Goal: Information Seeking & Learning: Learn about a topic

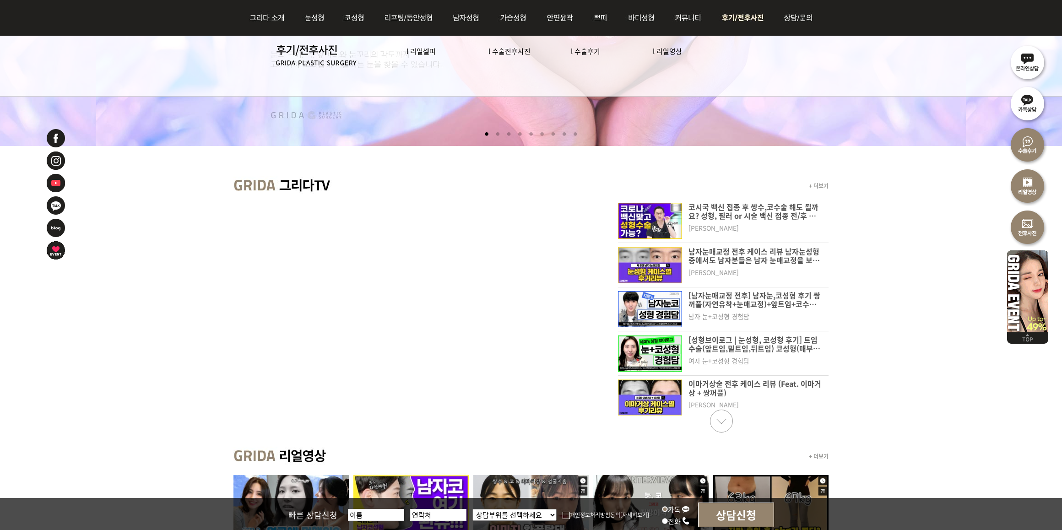
scroll to position [286, 0]
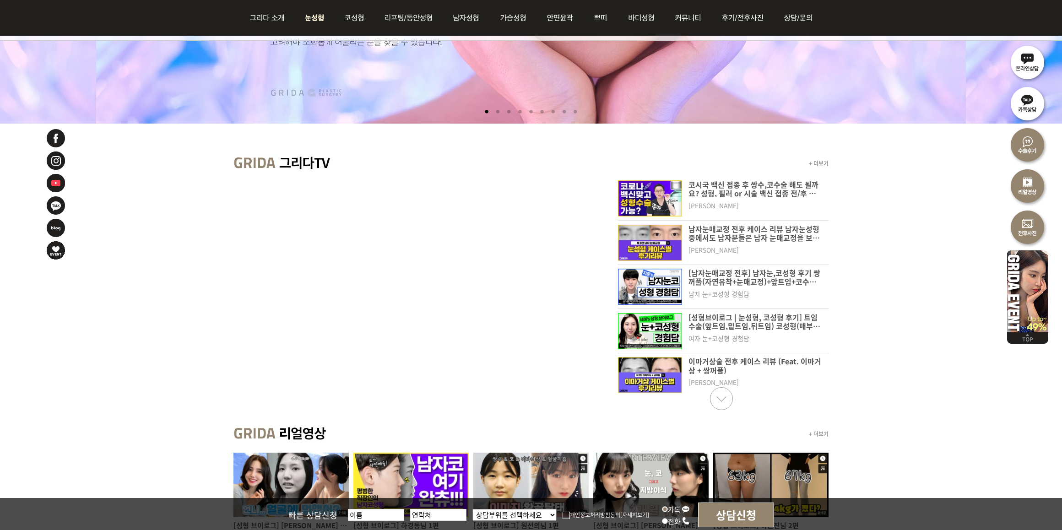
click at [313, 14] on img at bounding box center [314, 18] width 41 height 36
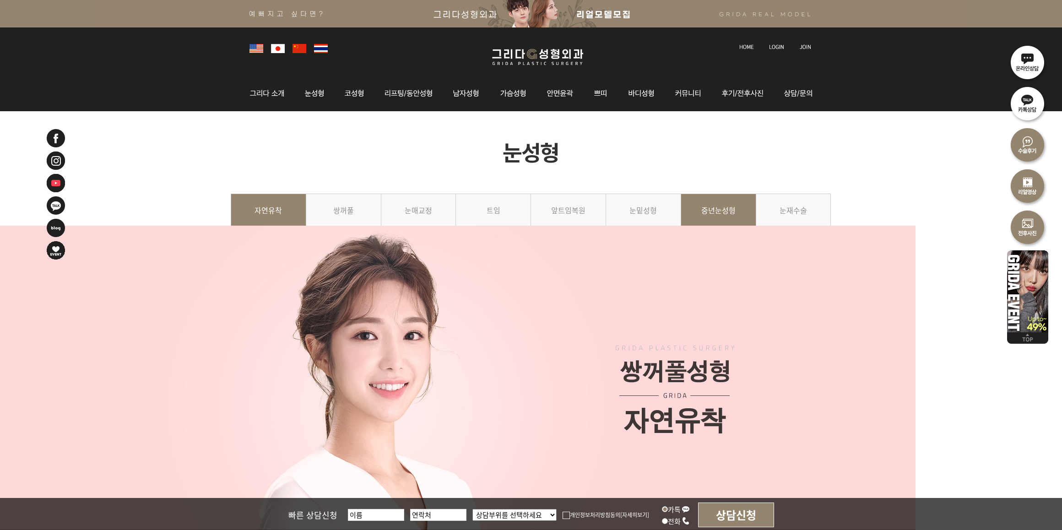
click at [727, 235] on link "중년눈성형" at bounding box center [718, 215] width 75 height 42
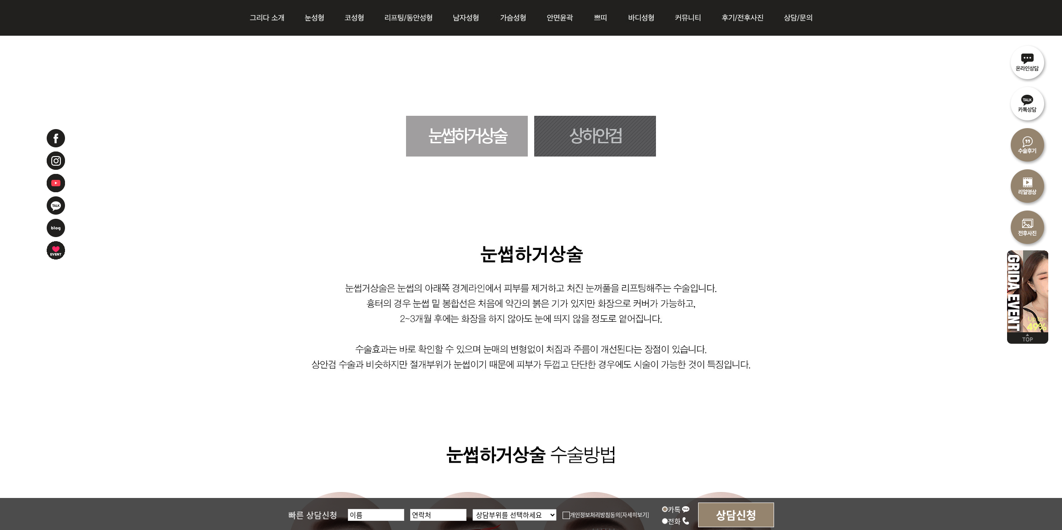
scroll to position [515, 0]
click at [601, 140] on link "상하안검" at bounding box center [595, 136] width 122 height 41
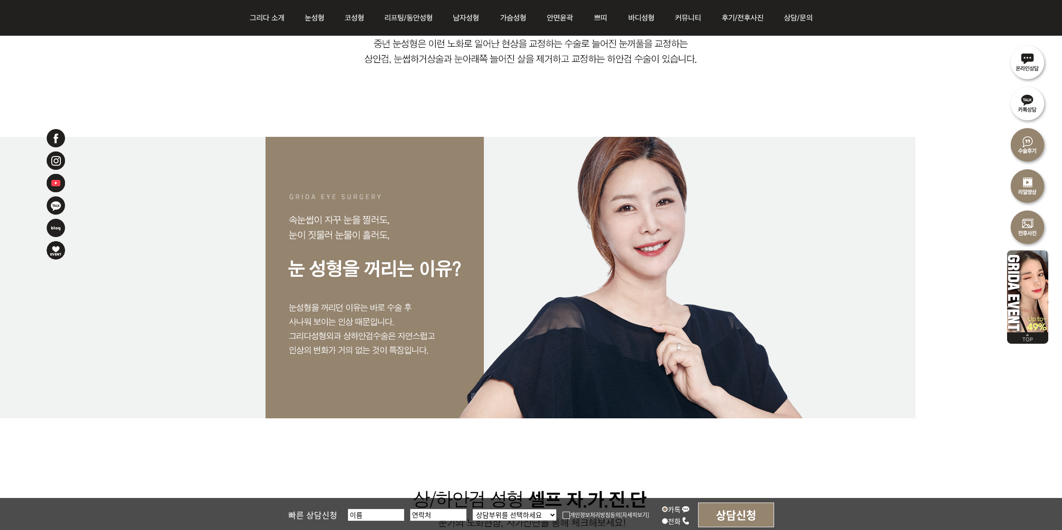
scroll to position [825, 0]
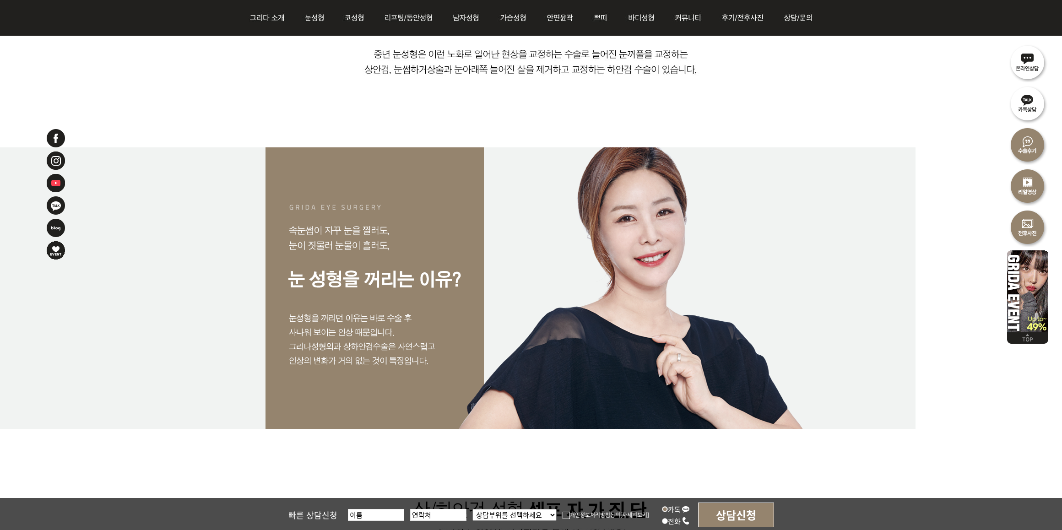
click at [971, 332] on div at bounding box center [531, 287] width 1062 height 281
click at [804, 102] on img at bounding box center [531, 38] width 601 height 218
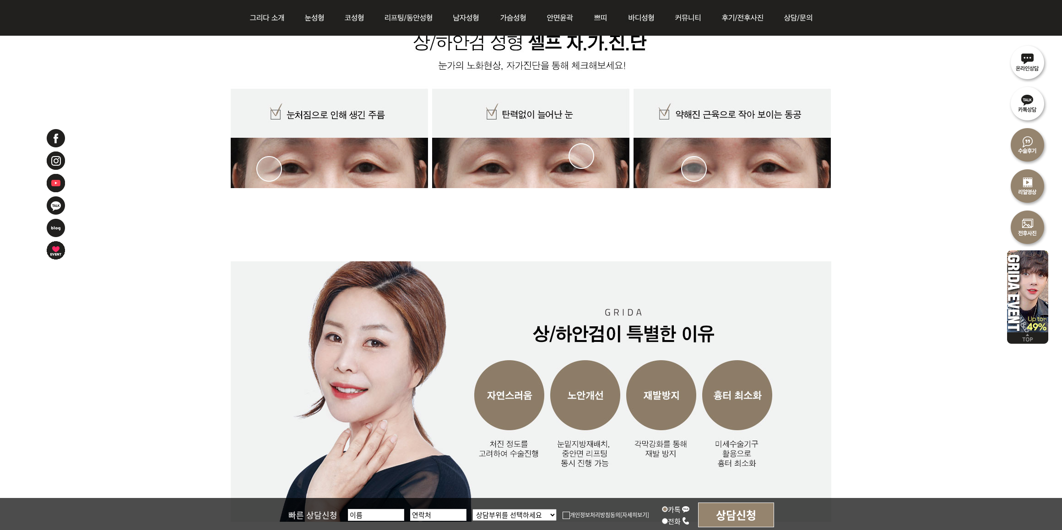
scroll to position [1397, 0]
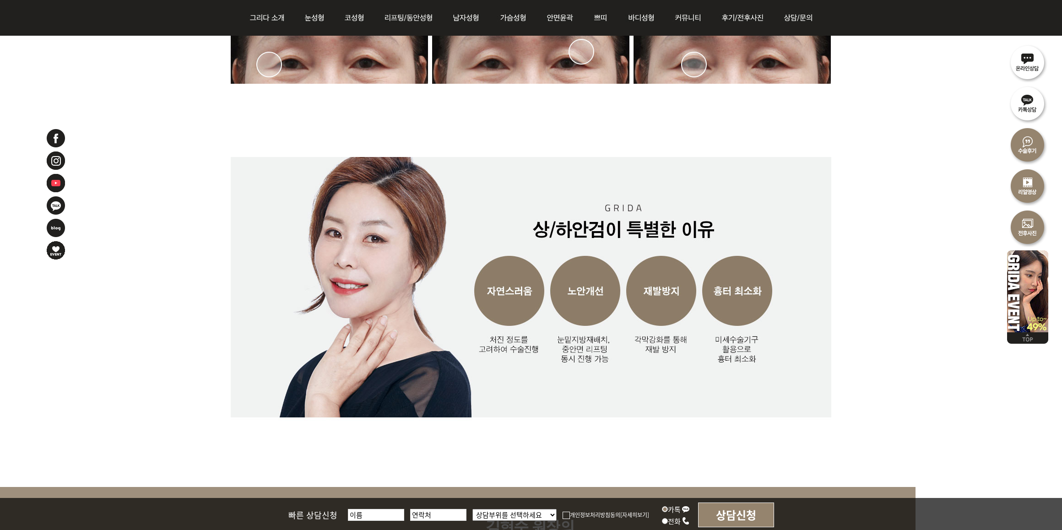
click at [829, 296] on img at bounding box center [531, 172] width 601 height 630
click at [818, 188] on img at bounding box center [531, 172] width 601 height 630
click at [772, 145] on img at bounding box center [531, 172] width 601 height 630
click at [798, 150] on img at bounding box center [531, 172] width 601 height 630
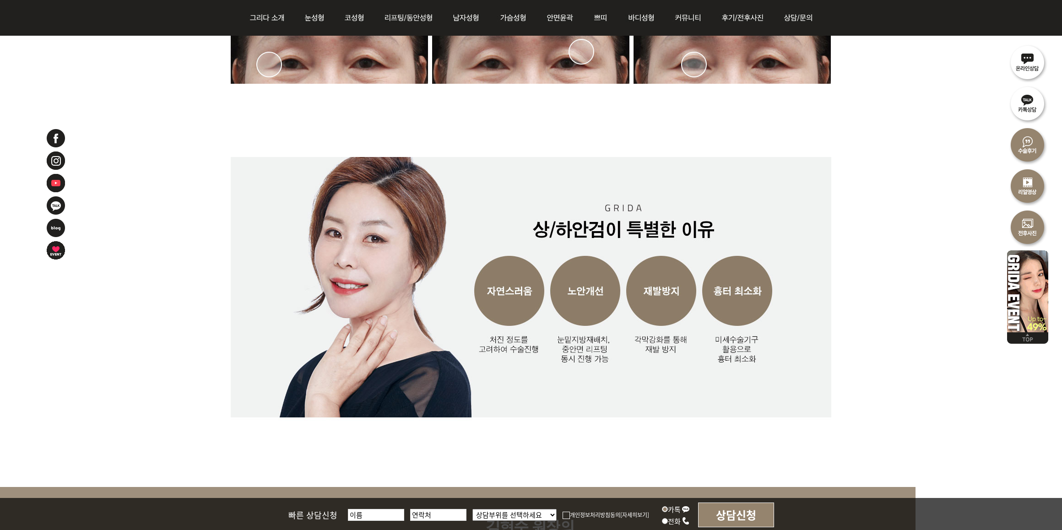
click at [735, 369] on img at bounding box center [531, 172] width 601 height 630
click at [824, 138] on img at bounding box center [531, 172] width 601 height 630
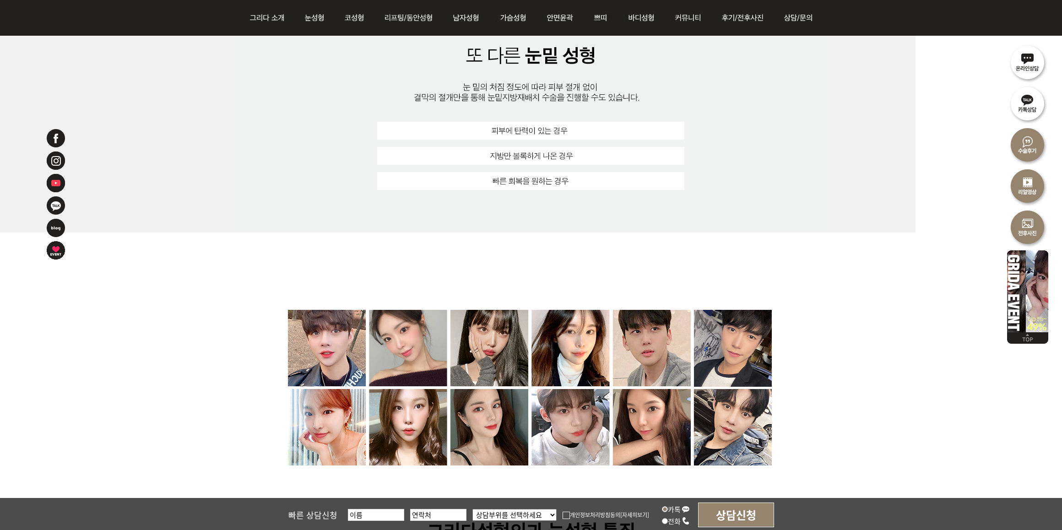
scroll to position [5115, 0]
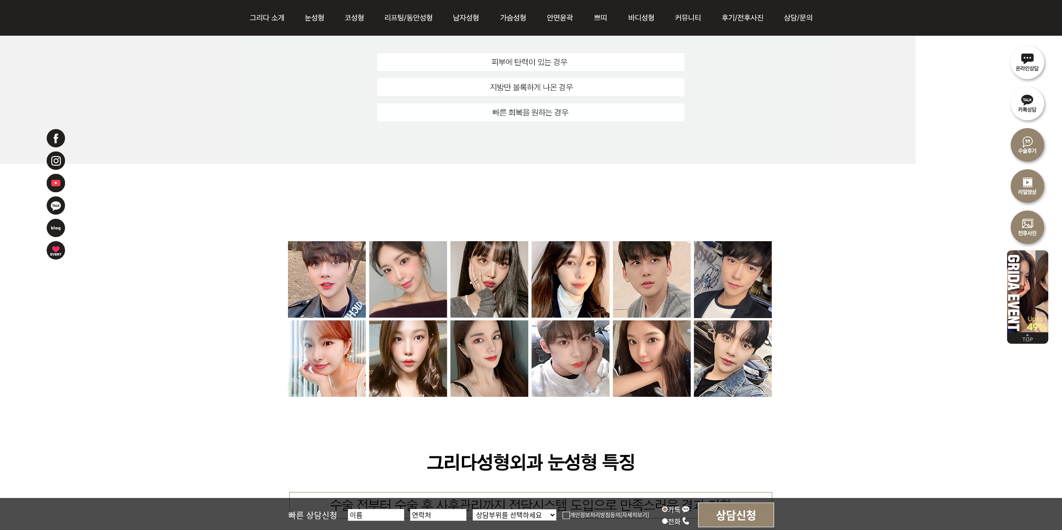
click at [805, 305] on img at bounding box center [531, 506] width 601 height 578
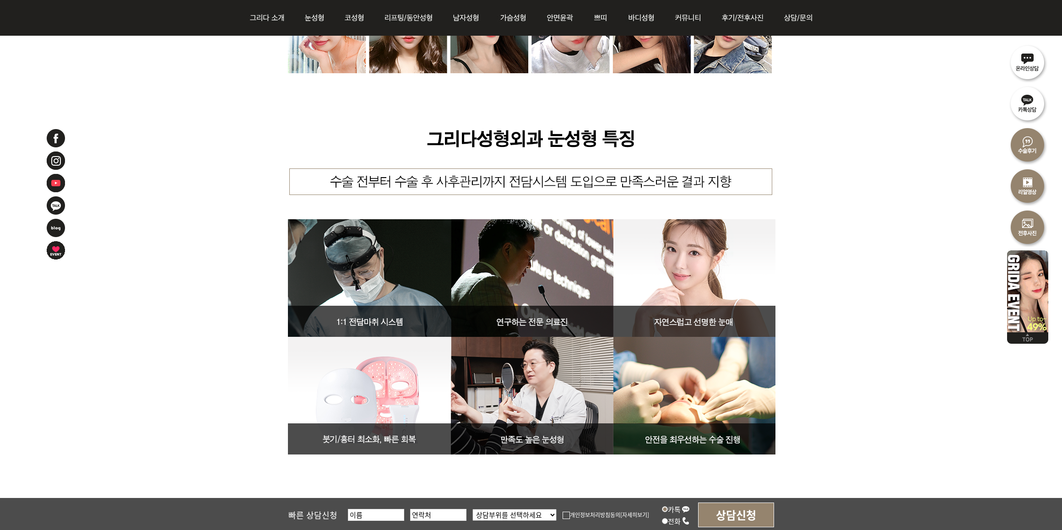
scroll to position [5458, 0]
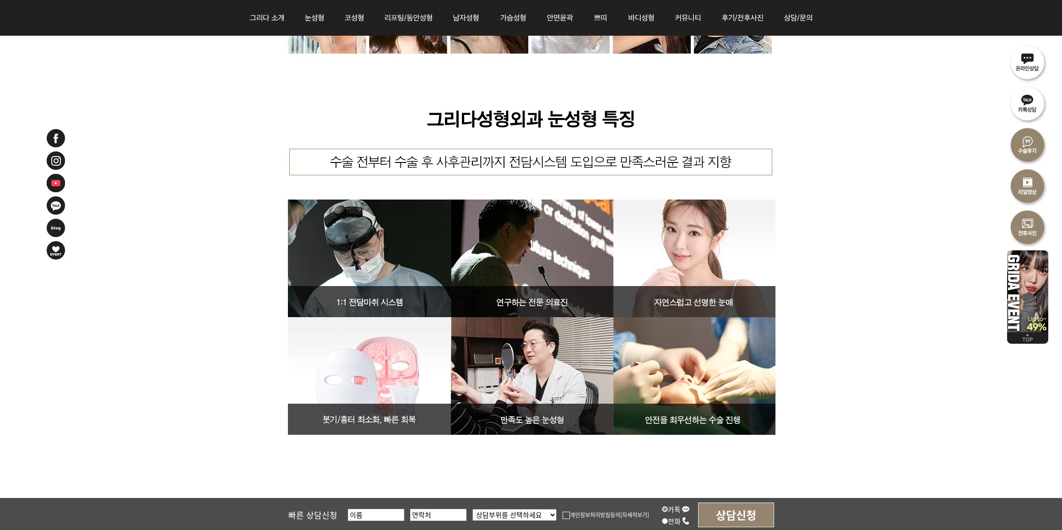
click at [795, 299] on img at bounding box center [531, 163] width 601 height 578
drag, startPoint x: 820, startPoint y: 403, endPoint x: 1007, endPoint y: 389, distance: 186.8
click at [820, 403] on img at bounding box center [531, 163] width 601 height 578
click at [99, 170] on div at bounding box center [531, 163] width 1062 height 578
click at [818, 242] on img at bounding box center [531, 163] width 601 height 578
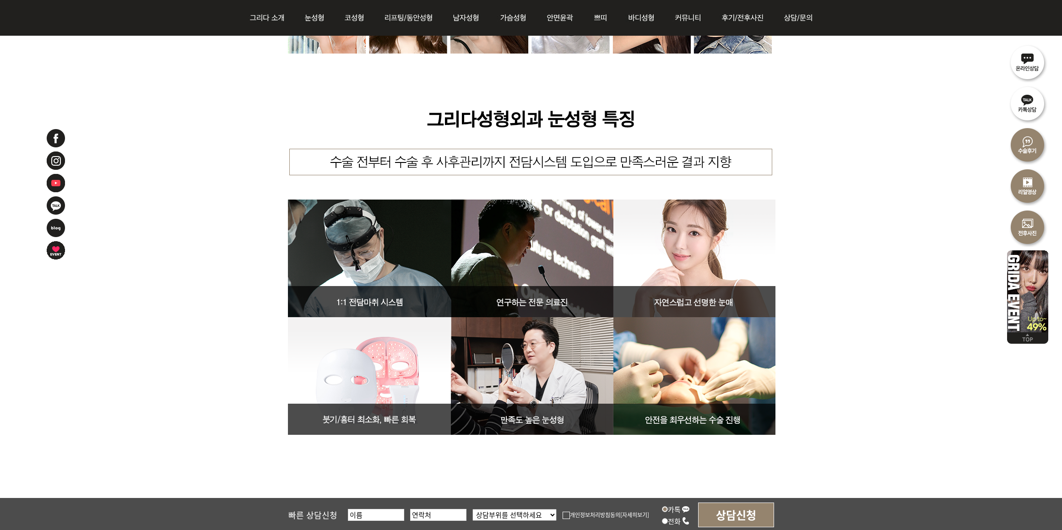
click at [782, 444] on img at bounding box center [531, 163] width 601 height 578
click at [802, 213] on img at bounding box center [531, 163] width 601 height 578
drag, startPoint x: 972, startPoint y: 155, endPoint x: 985, endPoint y: 152, distance: 13.1
click at [972, 155] on div at bounding box center [531, 163] width 1062 height 578
click at [825, 236] on img at bounding box center [531, 163] width 601 height 578
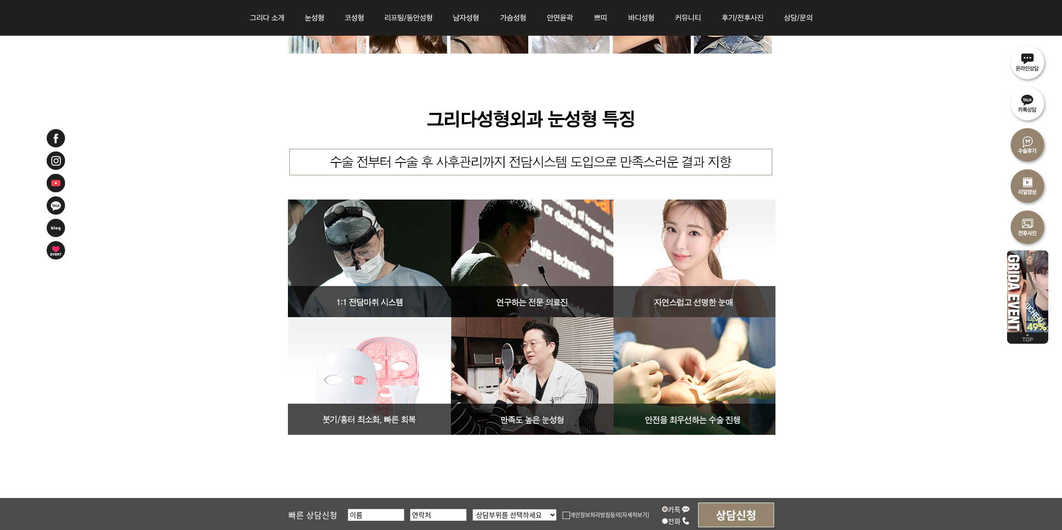
click at [817, 331] on img at bounding box center [531, 163] width 601 height 578
click at [838, 360] on div at bounding box center [531, 163] width 1062 height 578
click at [985, 367] on div at bounding box center [531, 163] width 1062 height 578
click at [804, 281] on img at bounding box center [531, 163] width 601 height 578
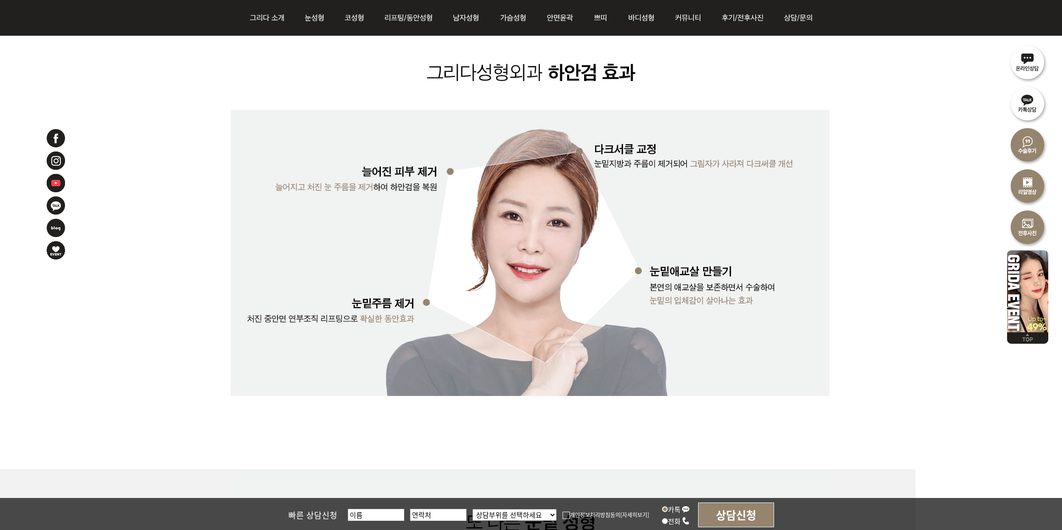
scroll to position [4543, 0]
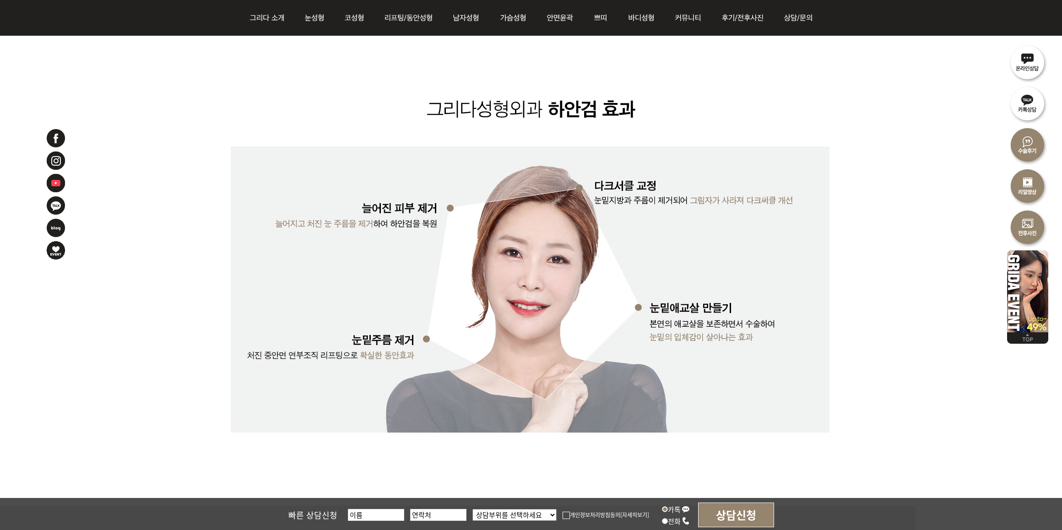
click at [735, 118] on img at bounding box center [531, 145] width 601 height 720
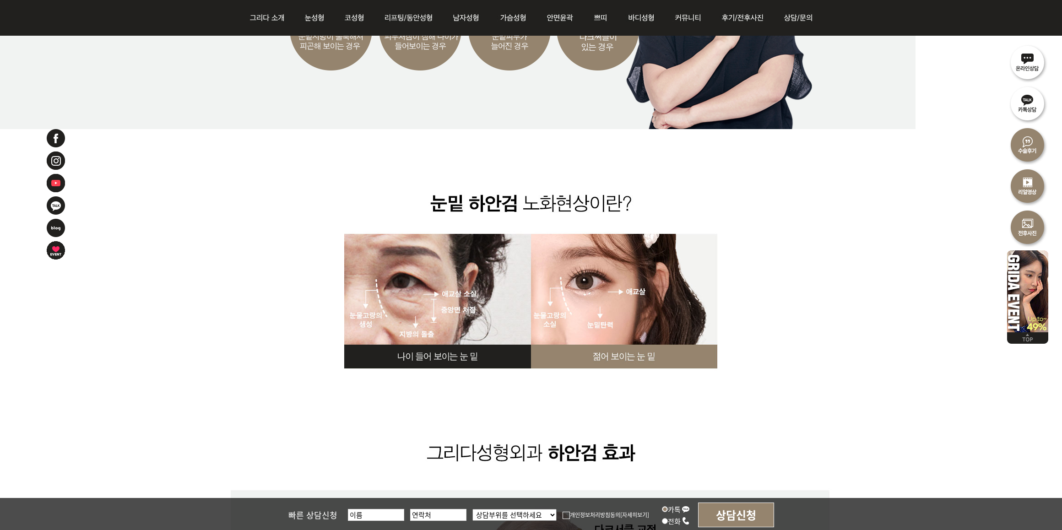
scroll to position [4199, 0]
click at [805, 396] on img at bounding box center [531, 489] width 601 height 720
click at [782, 305] on img at bounding box center [531, 489] width 601 height 720
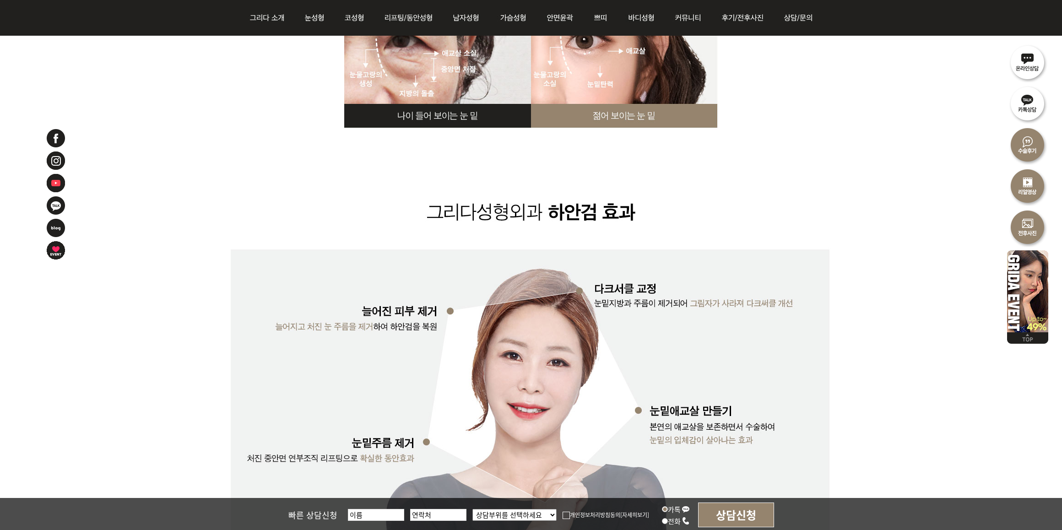
scroll to position [4257, 0]
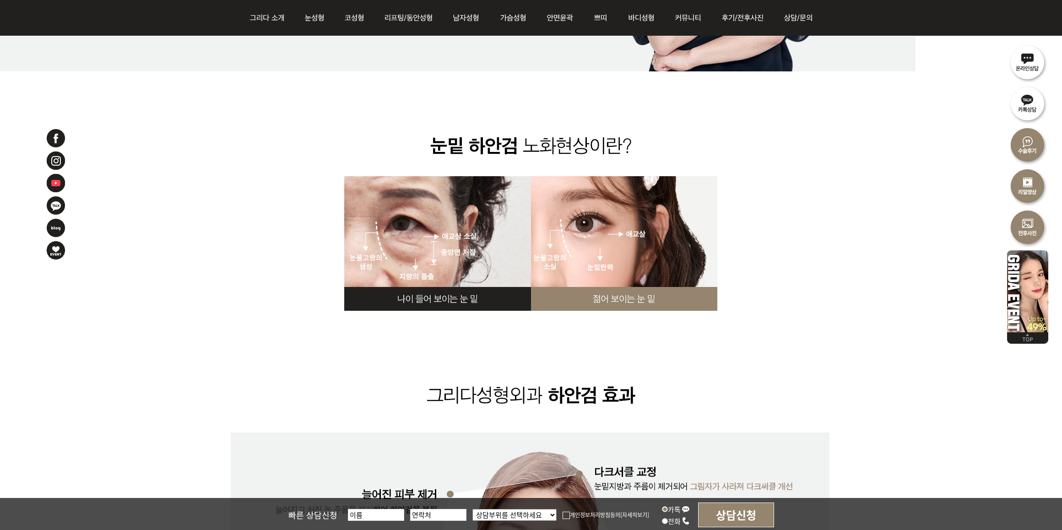
click at [810, 282] on img at bounding box center [531, 431] width 601 height 720
click at [797, 332] on img at bounding box center [531, 431] width 601 height 720
